Goal: Connect with others: Connect with others

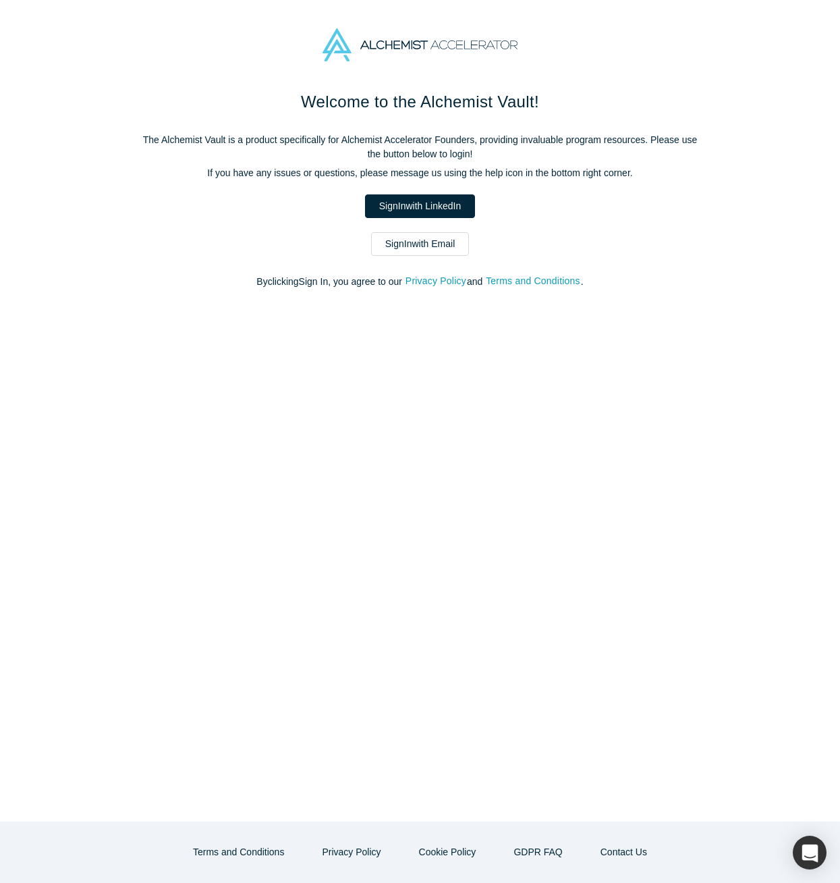
click at [419, 246] on link "Sign In with Email" at bounding box center [420, 244] width 99 height 24
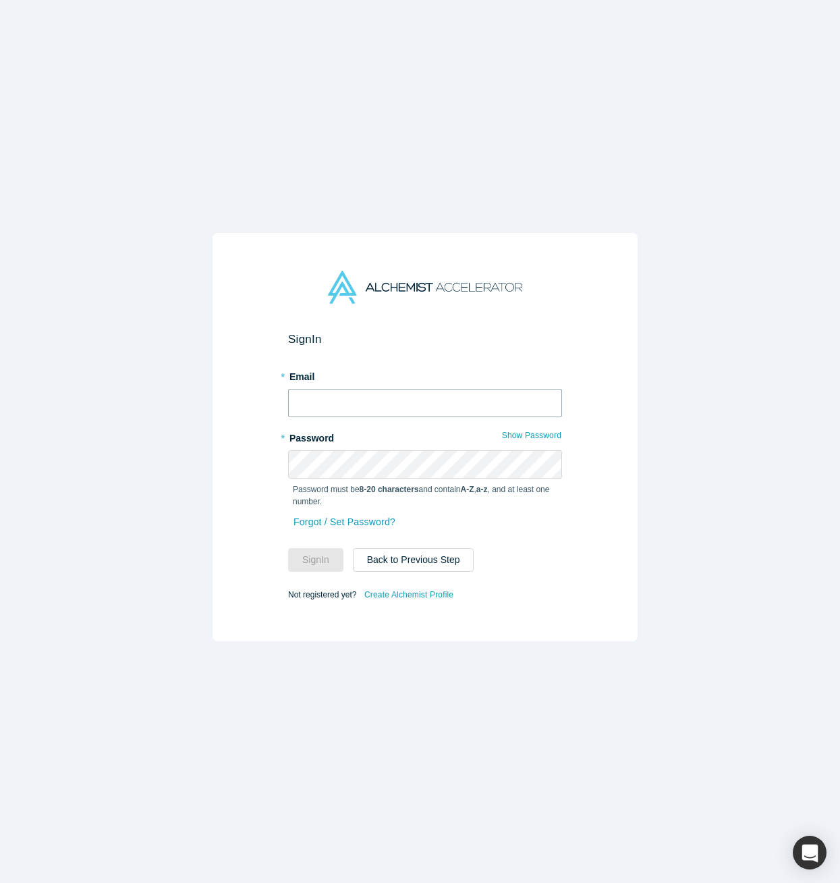
type input "[EMAIL_ADDRESS][DOMAIN_NAME]"
drag, startPoint x: 301, startPoint y: 559, endPoint x: 256, endPoint y: 559, distance: 45.2
click at [301, 559] on button "Sign In" at bounding box center [315, 560] width 55 height 24
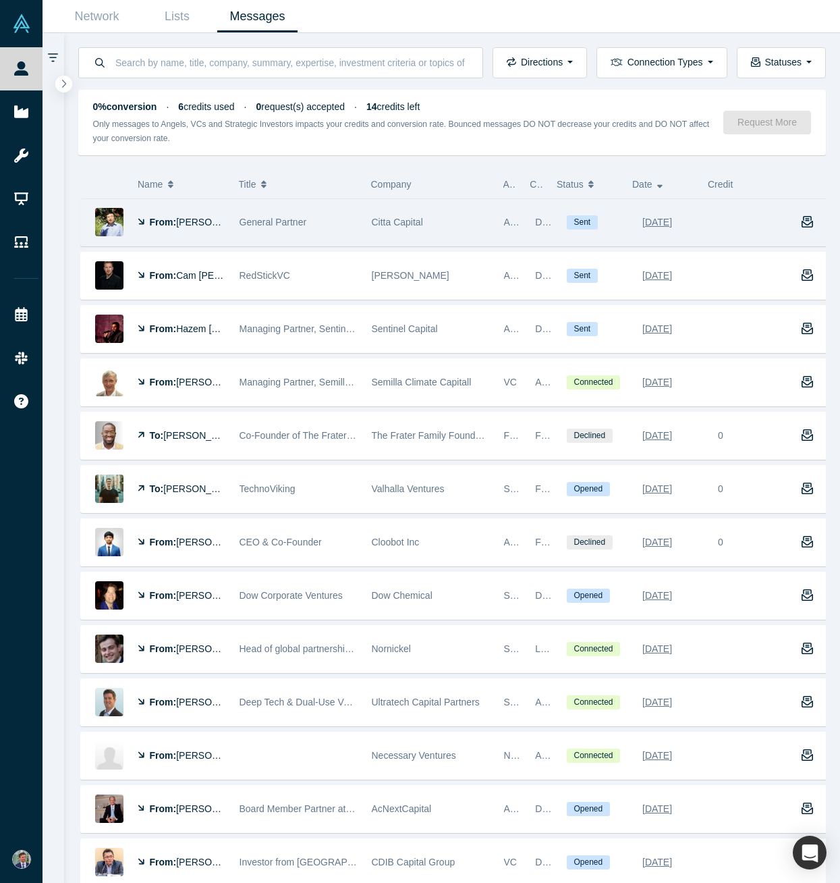
click at [448, 227] on div "Citta Capital" at bounding box center [431, 222] width 118 height 47
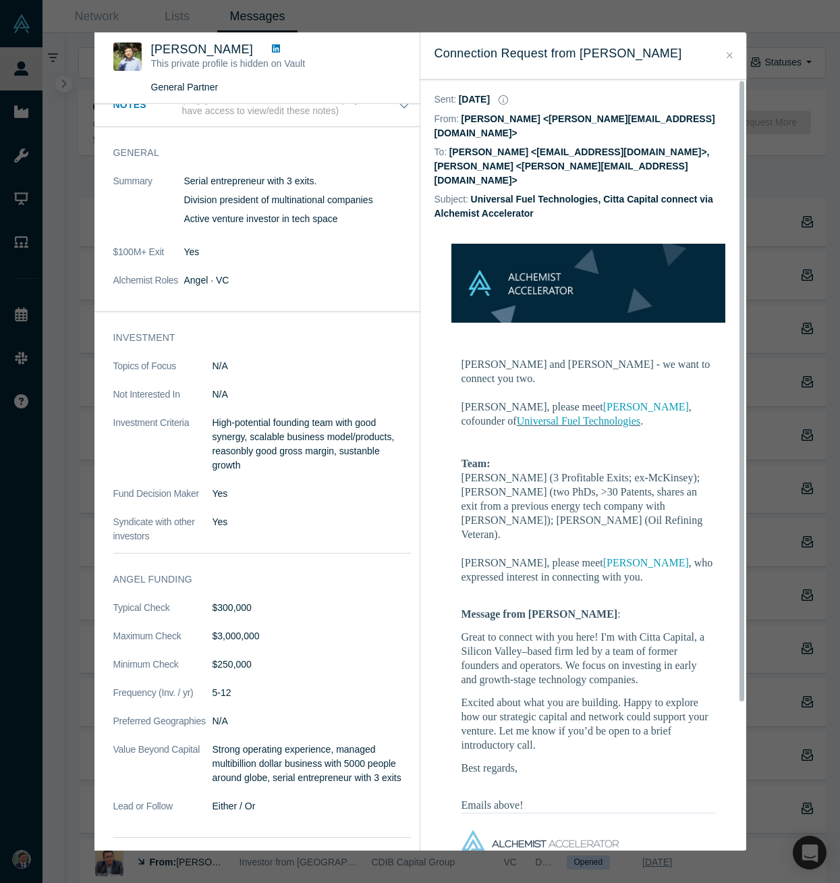
drag, startPoint x: 731, startPoint y: 55, endPoint x: 565, endPoint y: 101, distance: 171.6
click at [731, 55] on icon "Close" at bounding box center [730, 55] width 6 height 9
